Goal: Check status

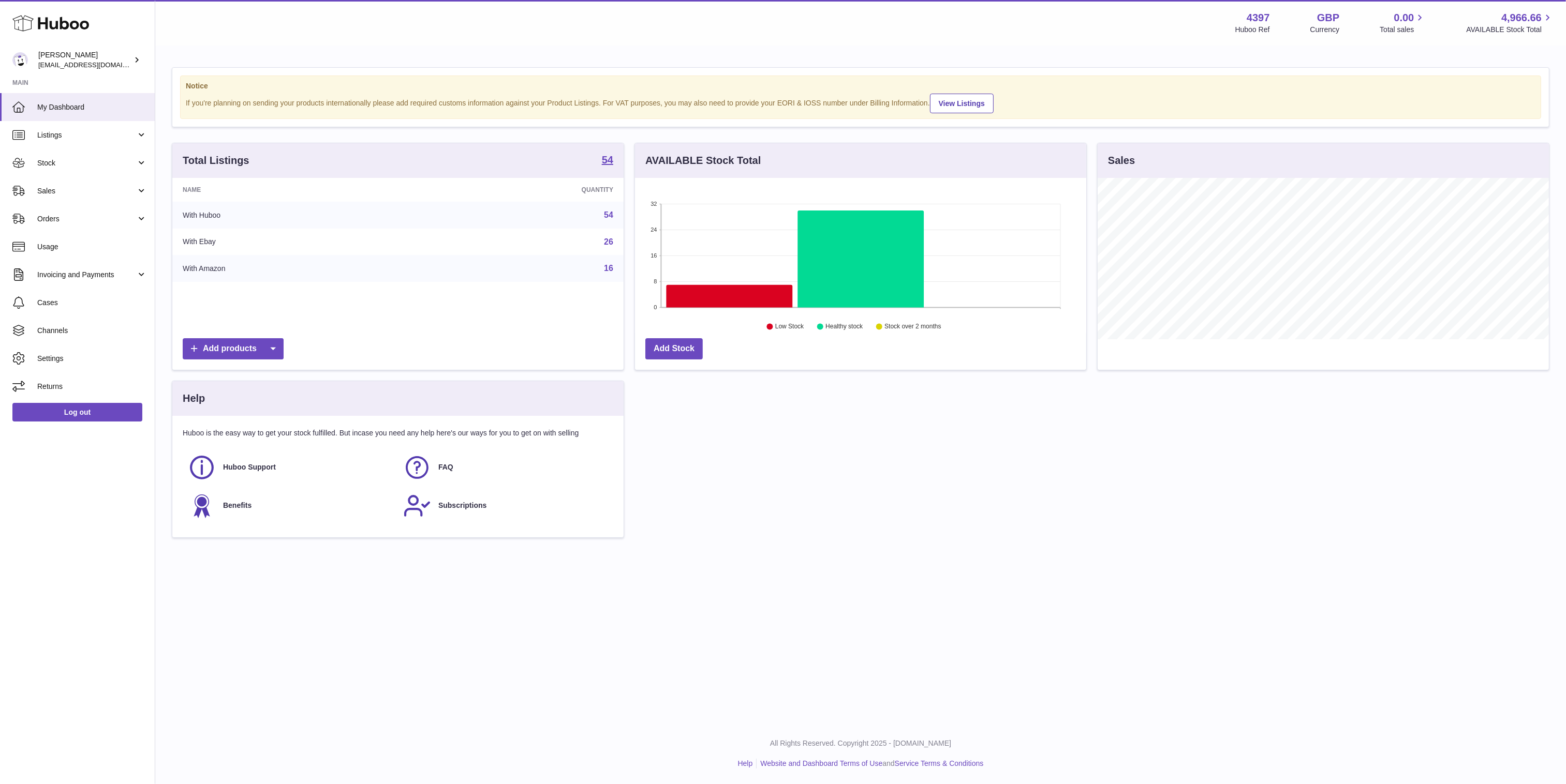
scroll to position [162, 452]
click at [72, 183] on link "Sales" at bounding box center [78, 190] width 155 height 27
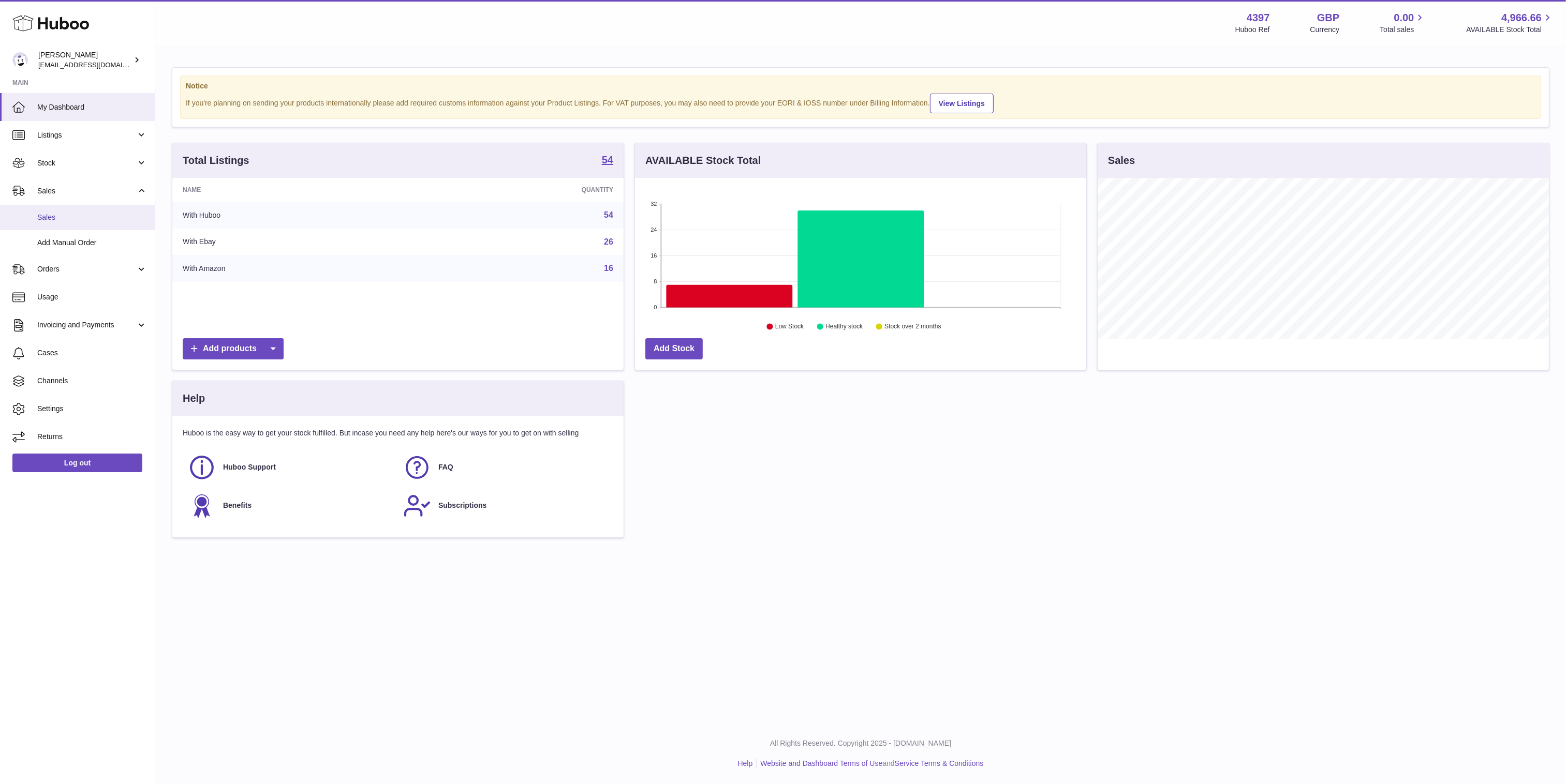
click at [85, 216] on span "Sales" at bounding box center [92, 218] width 110 height 10
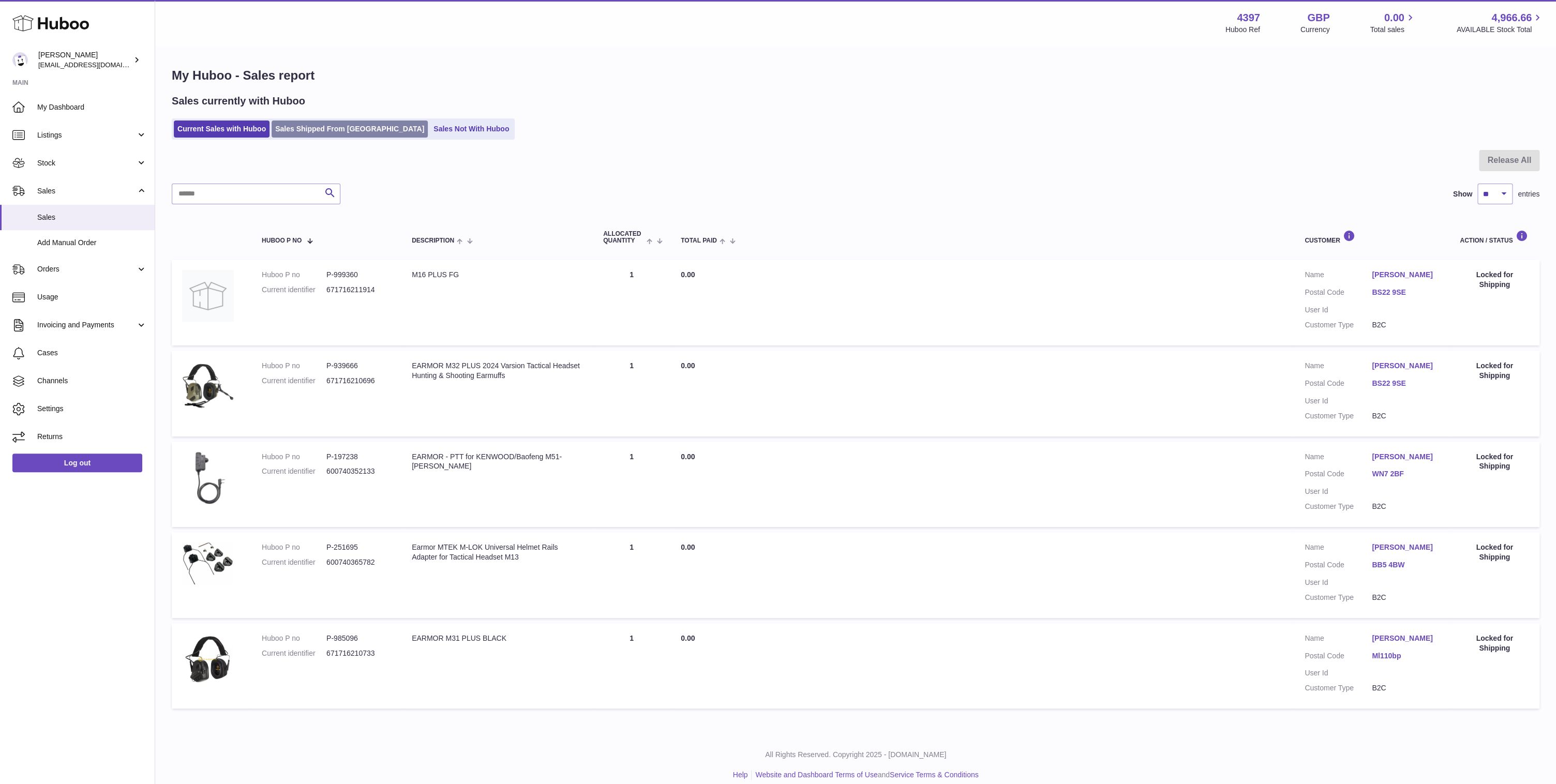
click at [315, 127] on link "Sales Shipped From Huboo" at bounding box center [349, 129] width 156 height 17
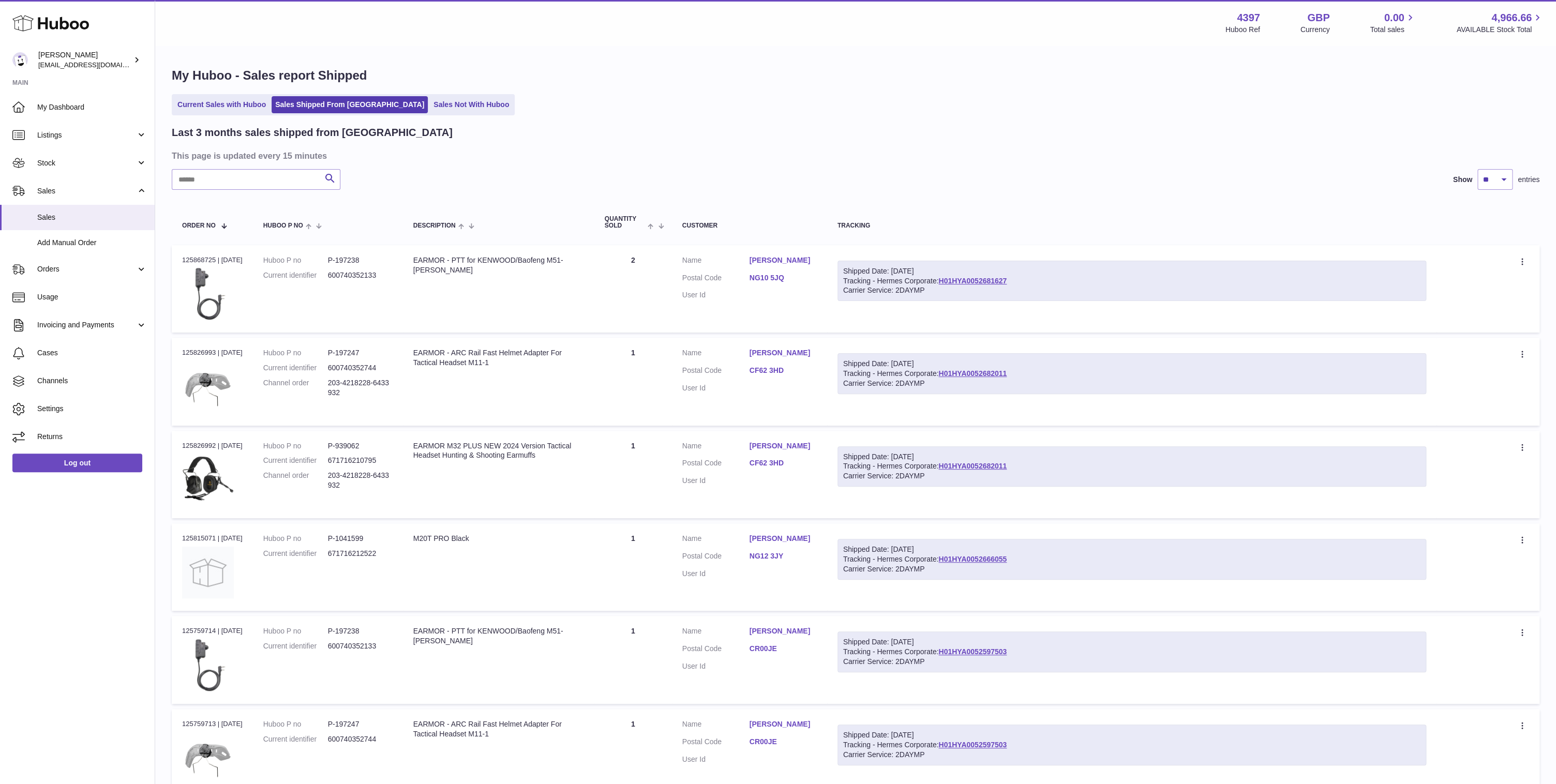
click at [1035, 375] on div "Shipped Date: 3rd Oct 2025 Tracking - Hermes Corporate: H01HYA0052682011 Carrie…" at bounding box center [1132, 374] width 589 height 41
copy link "H01HYA0052682011"
